Goal: Complete application form

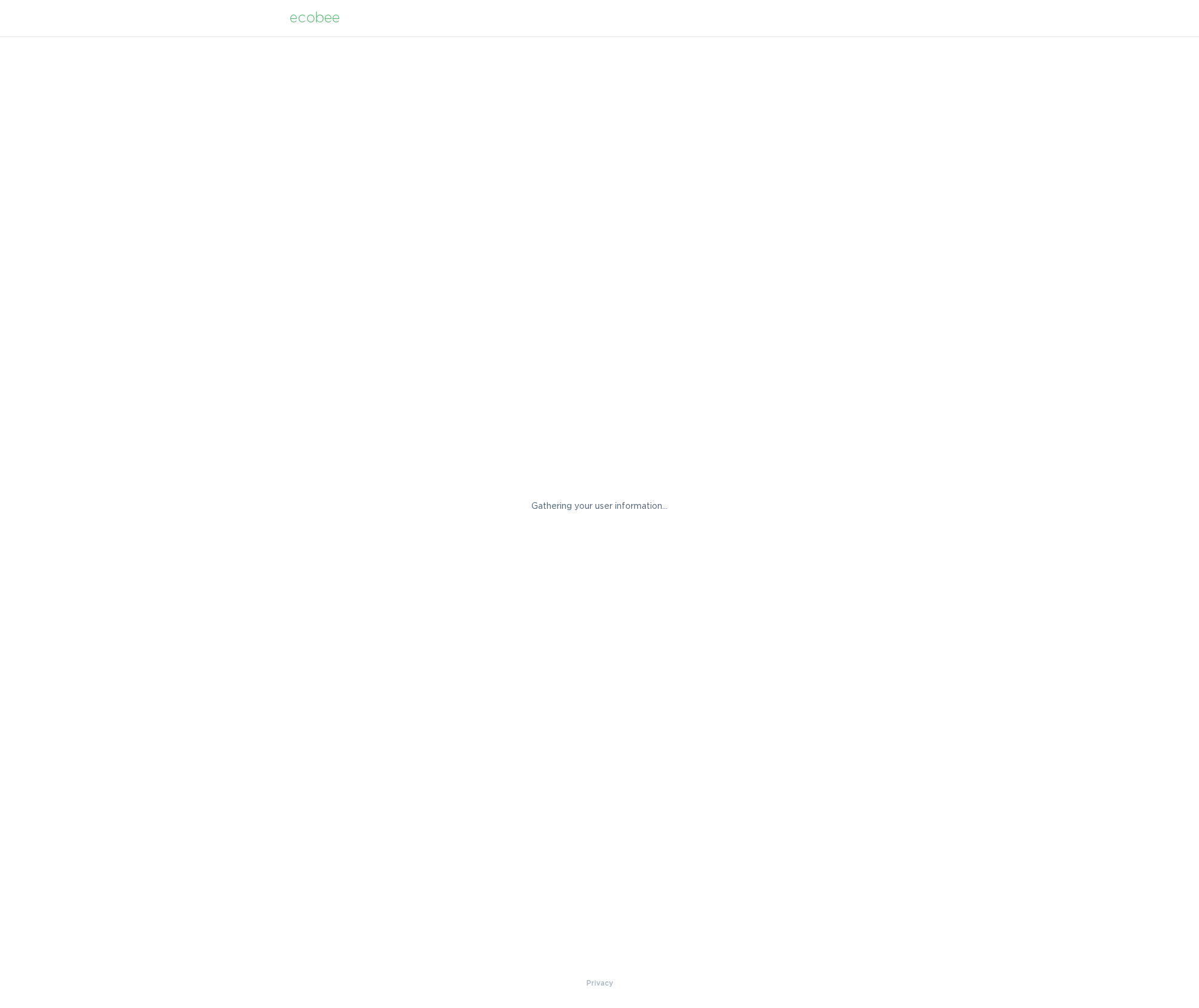
click at [512, 574] on div "Gathering your user information..." at bounding box center [599, 507] width 1199 height 940
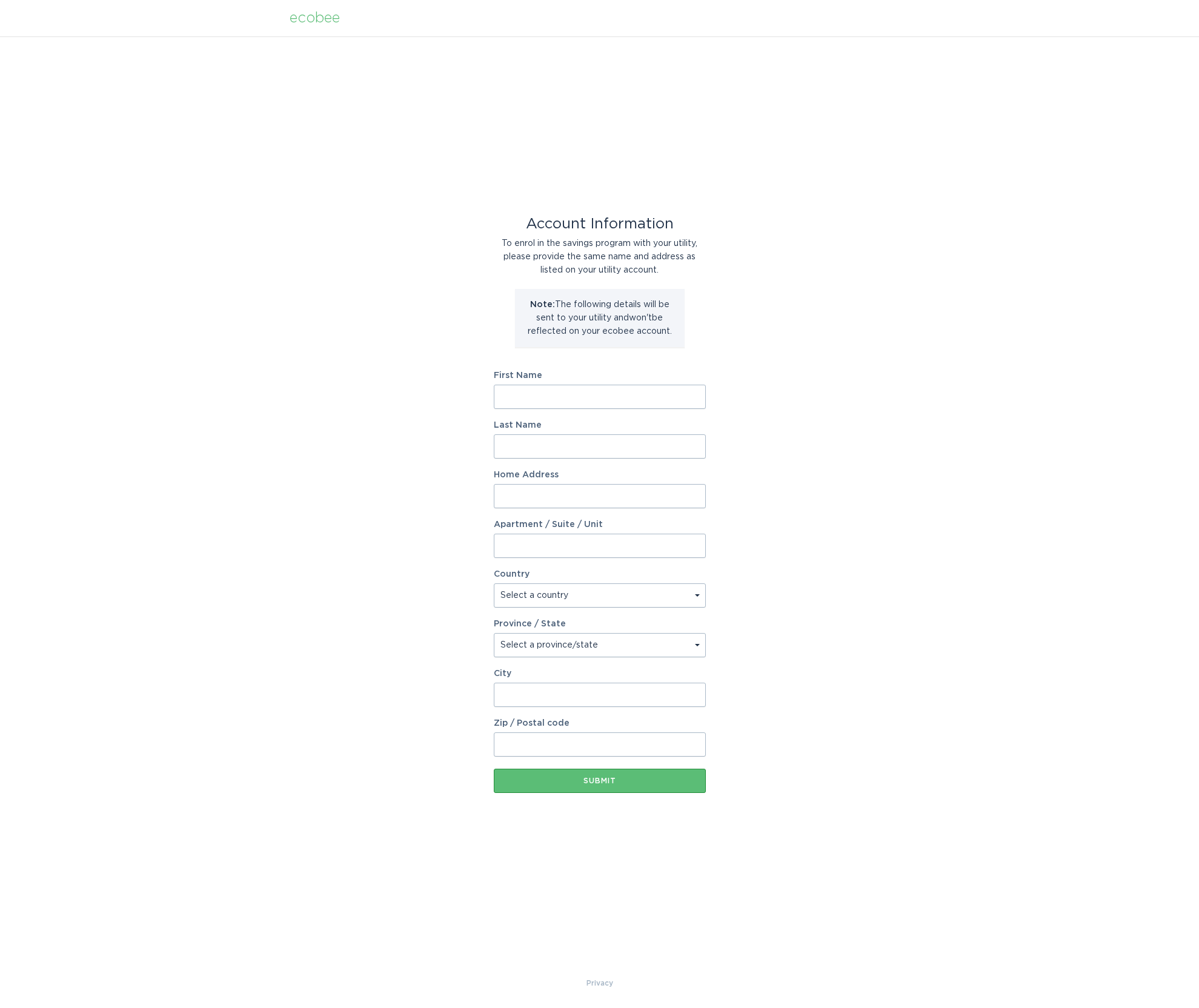
click at [535, 403] on input "First Name" at bounding box center [599, 396] width 212 height 24
type input "Tom"
type input "Rasche"
type input "13611 MCGINTY RD E"
select select "US"
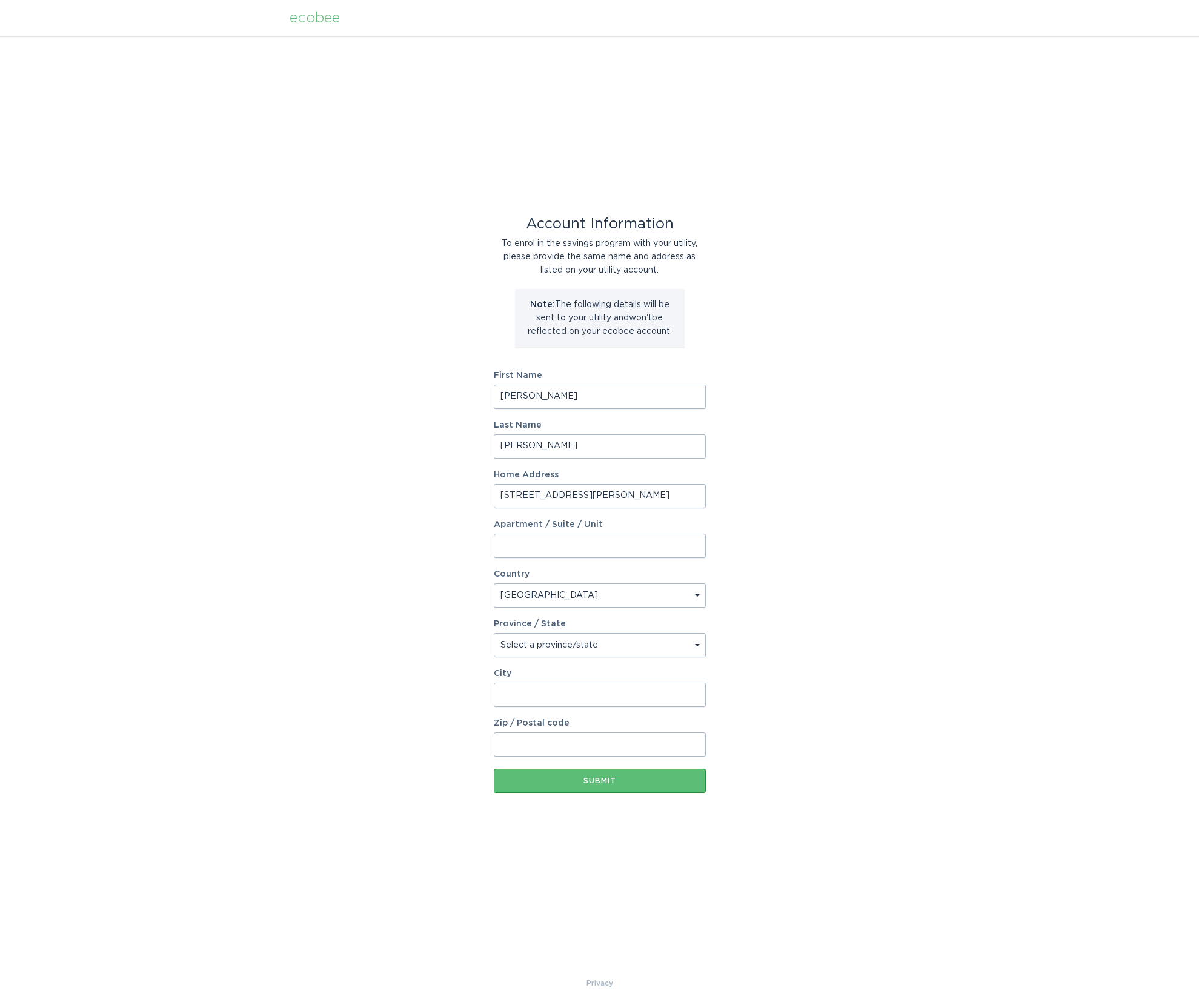
type input "MINNETONKA"
type input "55305-3648"
select select "MN"
click at [612, 783] on div "Submit" at bounding box center [599, 780] width 200 height 7
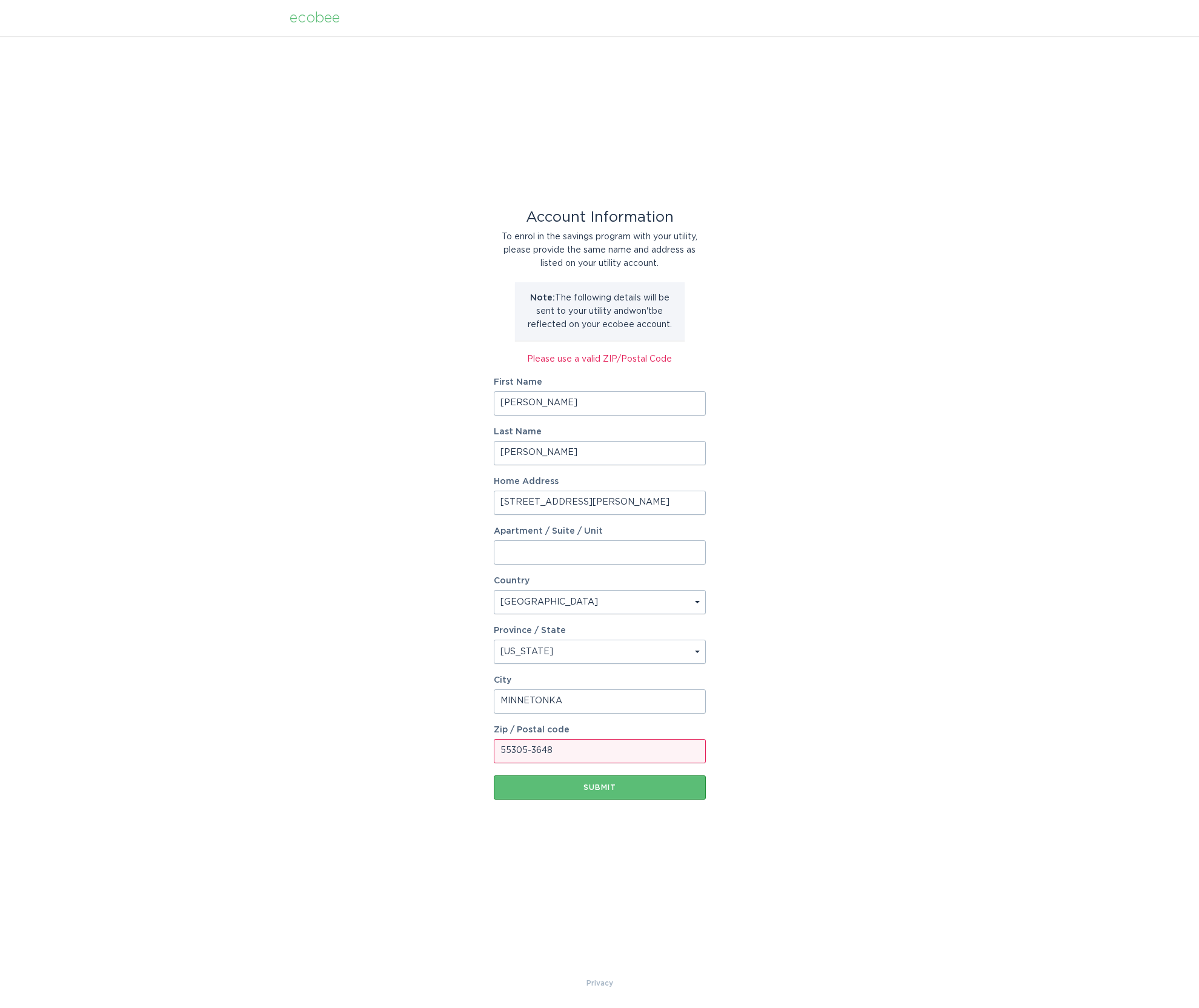
click at [564, 748] on input "55305-3648" at bounding box center [599, 751] width 212 height 24
type input "55305"
click at [586, 790] on div "Submit" at bounding box center [599, 787] width 200 height 7
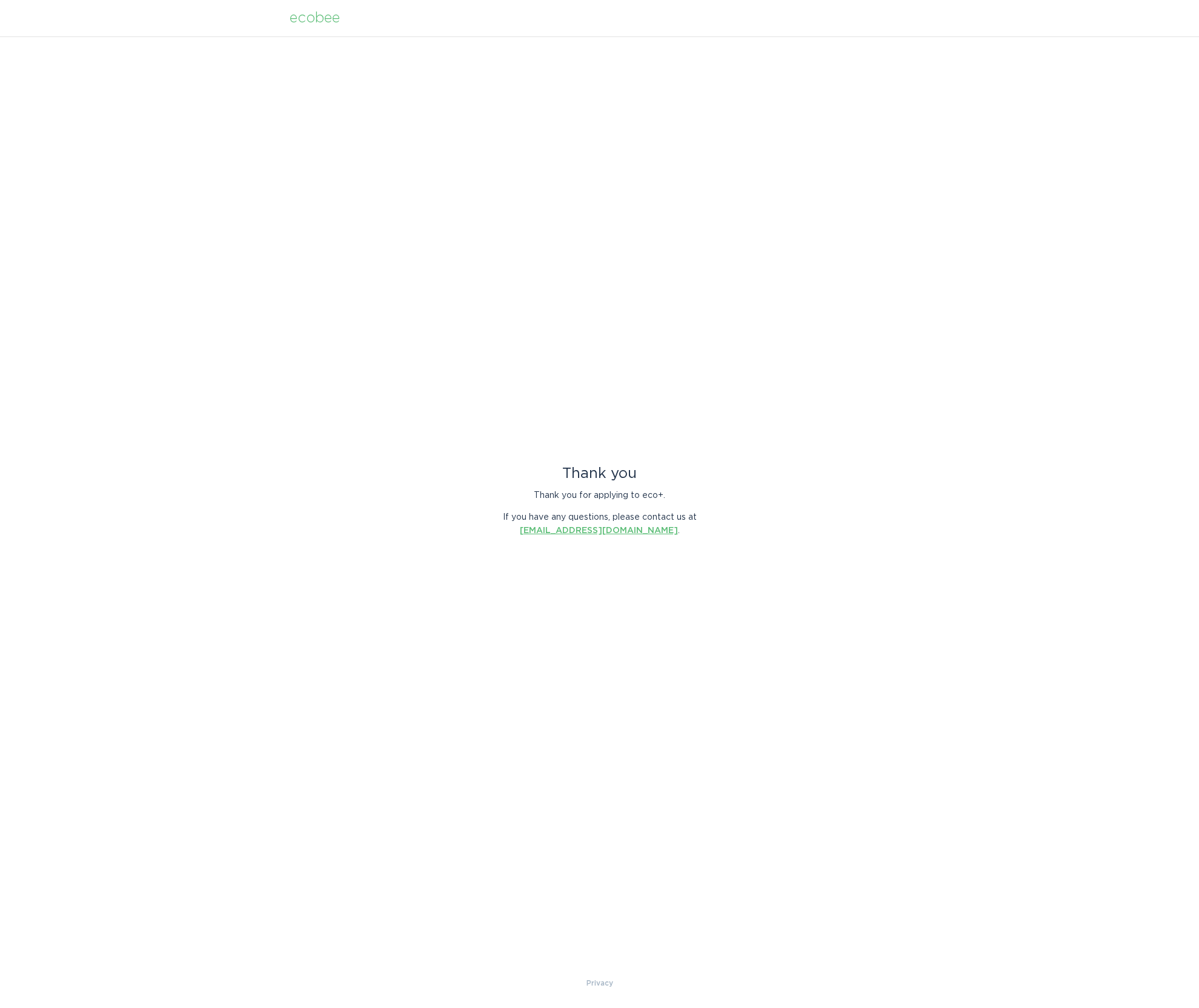
click at [597, 533] on link "energyservices@ecobee.com" at bounding box center [599, 531] width 158 height 9
click at [314, 19] on div "ecobee" at bounding box center [315, 18] width 50 height 13
